Goal: Task Accomplishment & Management: Use online tool/utility

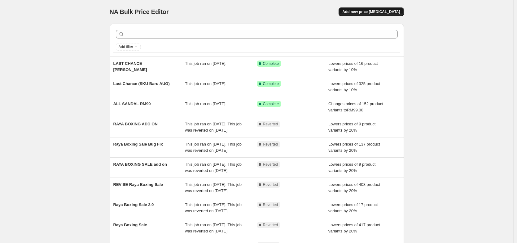
click at [363, 11] on span "Add new price [MEDICAL_DATA]" at bounding box center [371, 11] width 58 height 5
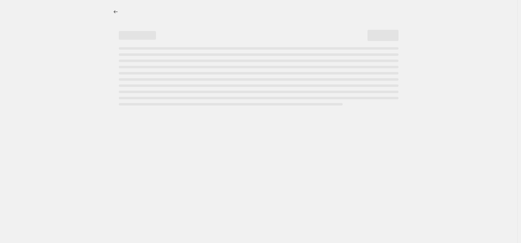
select select "percentage"
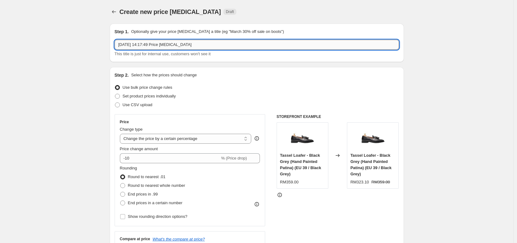
click at [222, 45] on input "[DATE] 14:17:49 Price [MEDICAL_DATA]" at bounding box center [257, 45] width 284 height 10
type input "Last Chance"
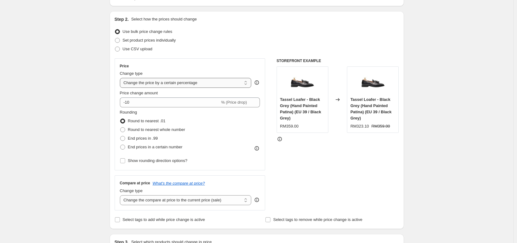
scroll to position [56, 0]
type input "New Last Chance (10%)"
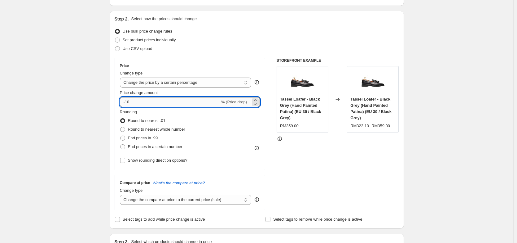
click at [145, 105] on input "-10" at bounding box center [170, 102] width 100 height 10
click at [150, 130] on span "Round to nearest whole number" at bounding box center [156, 129] width 57 height 5
click at [121, 127] on input "Round to nearest whole number" at bounding box center [120, 127] width 0 height 0
radio input "true"
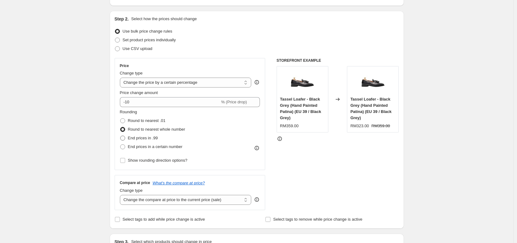
click at [146, 136] on span "End prices in .99" at bounding box center [143, 137] width 30 height 5
click at [121, 136] on input "End prices in .99" at bounding box center [120, 135] width 0 height 0
radio input "true"
click at [149, 152] on div "Rounding Round to nearest .01 Round to nearest whole number End prices in .99 E…" at bounding box center [190, 137] width 140 height 56
click at [150, 148] on span "End prices in a certain number" at bounding box center [155, 146] width 55 height 5
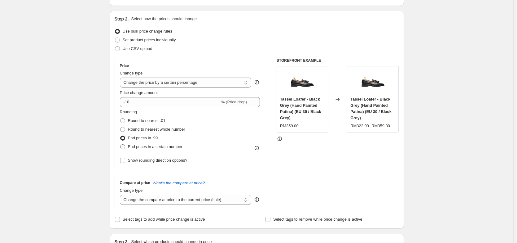
click at [121, 144] on input "End prices in a certain number" at bounding box center [120, 144] width 0 height 0
radio input "true"
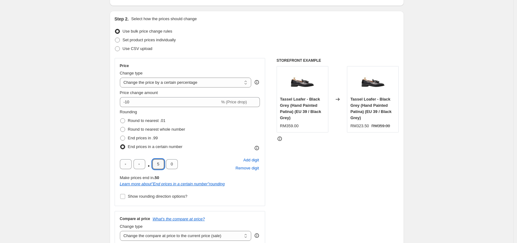
drag, startPoint x: 163, startPoint y: 166, endPoint x: 151, endPoint y: 166, distance: 11.8
click at [151, 166] on div ". 5 0" at bounding box center [149, 164] width 58 height 10
type input "0"
click at [145, 165] on input "text" at bounding box center [140, 164] width 12 height 10
type input "9"
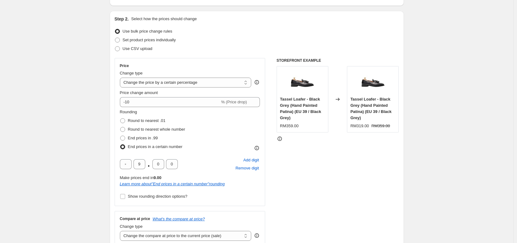
click at [329, 188] on div "STOREFRONT EXAMPLE Tassel Loafer - Black Grey (Hand Painted Patina) (EU 39 / Bl…" at bounding box center [338, 152] width 122 height 188
click at [128, 164] on input "text" at bounding box center [126, 164] width 12 height 10
type input "9"
drag, startPoint x: 130, startPoint y: 163, endPoint x: 121, endPoint y: 165, distance: 9.7
click at [121, 165] on div "Price Change type Change the price to a certain amount Change the price by a ce…" at bounding box center [190, 132] width 151 height 148
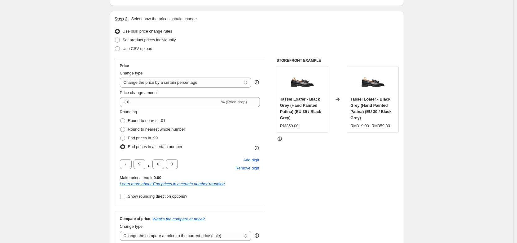
click at [302, 176] on div "STOREFRONT EXAMPLE Tassel Loafer - Black Grey (Hand Painted Patina) (EU 39 / Bl…" at bounding box center [338, 152] width 122 height 188
click at [308, 152] on div "STOREFRONT EXAMPLE Tassel Loafer - Black Grey (Hand Painted Patina) (EU 39 / Bl…" at bounding box center [338, 152] width 122 height 188
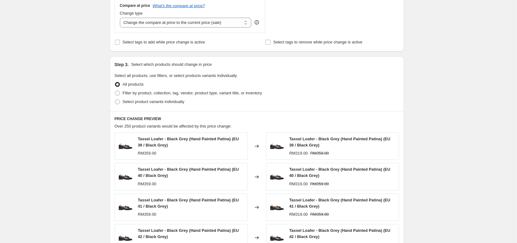
scroll to position [269, 0]
click at [208, 91] on span "Filter by product, collection, tag, vendor, product type, variant title, or inv…" at bounding box center [192, 92] width 139 height 5
click at [115, 90] on input "Filter by product, collection, tag, vendor, product type, variant title, or inv…" at bounding box center [115, 90] width 0 height 0
radio input "true"
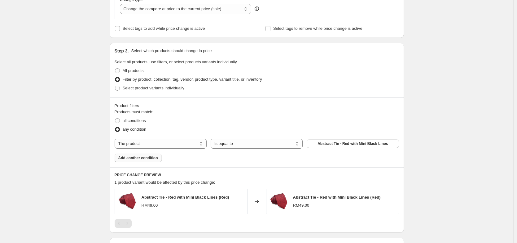
scroll to position [289, 0]
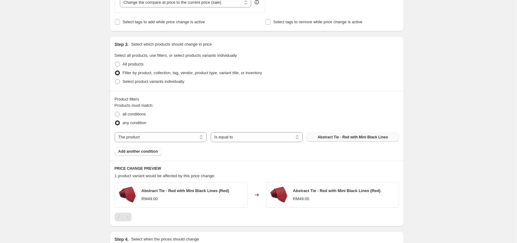
click at [364, 136] on span "Abstract Tie - Red with Mini Black Lines" at bounding box center [353, 136] width 70 height 5
click at [351, 138] on span "Abstract Tie - Red with Mini Black Lines" at bounding box center [353, 136] width 70 height 5
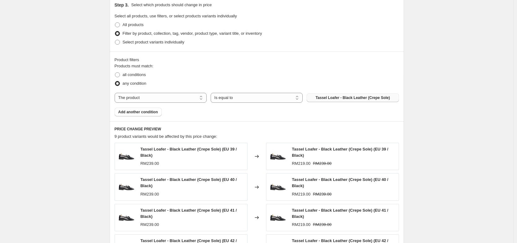
scroll to position [327, 0]
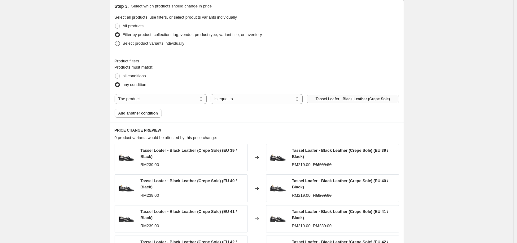
click at [179, 42] on span "Select product variants individually" at bounding box center [154, 43] width 62 height 5
click at [115, 41] on input "Select product variants individually" at bounding box center [115, 41] width 0 height 0
radio input "true"
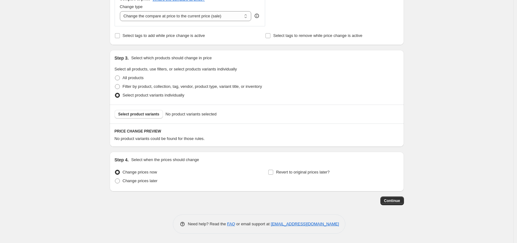
scroll to position [275, 0]
click at [144, 114] on span "Select product variants" at bounding box center [138, 114] width 41 height 5
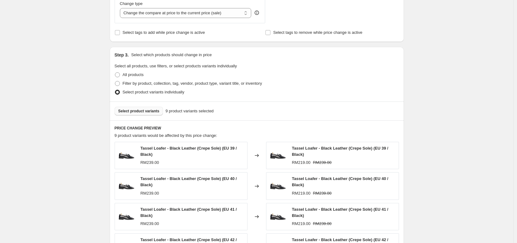
scroll to position [343, 0]
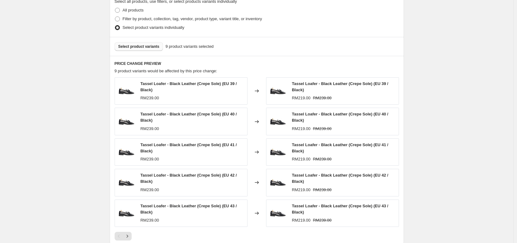
click at [142, 49] on span "Select product variants" at bounding box center [138, 46] width 41 height 5
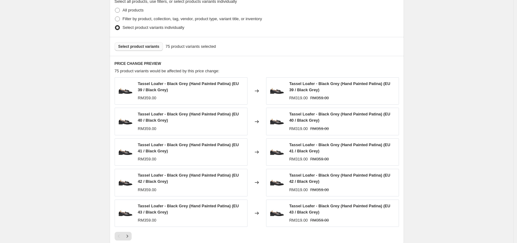
click at [149, 46] on span "Select product variants" at bounding box center [138, 46] width 41 height 5
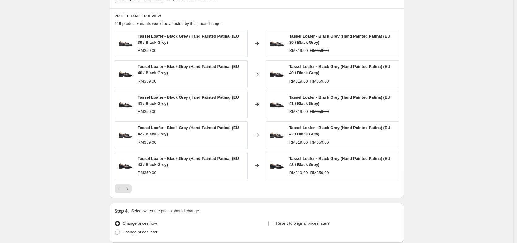
scroll to position [442, 0]
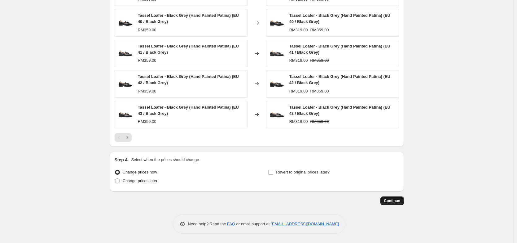
click at [400, 199] on span "Continue" at bounding box center [392, 200] width 16 height 5
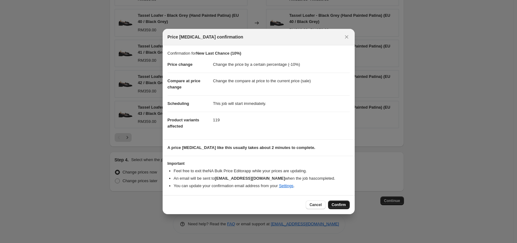
click at [339, 202] on span "Confirm" at bounding box center [339, 204] width 14 height 5
type input "New Last Chance (10%)"
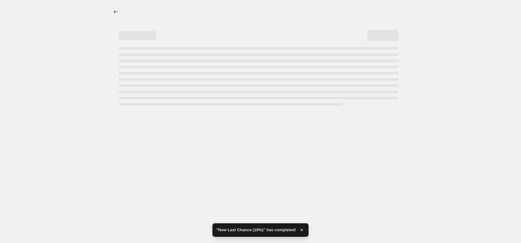
select select "percentage"
